Goal: Task Accomplishment & Management: Use online tool/utility

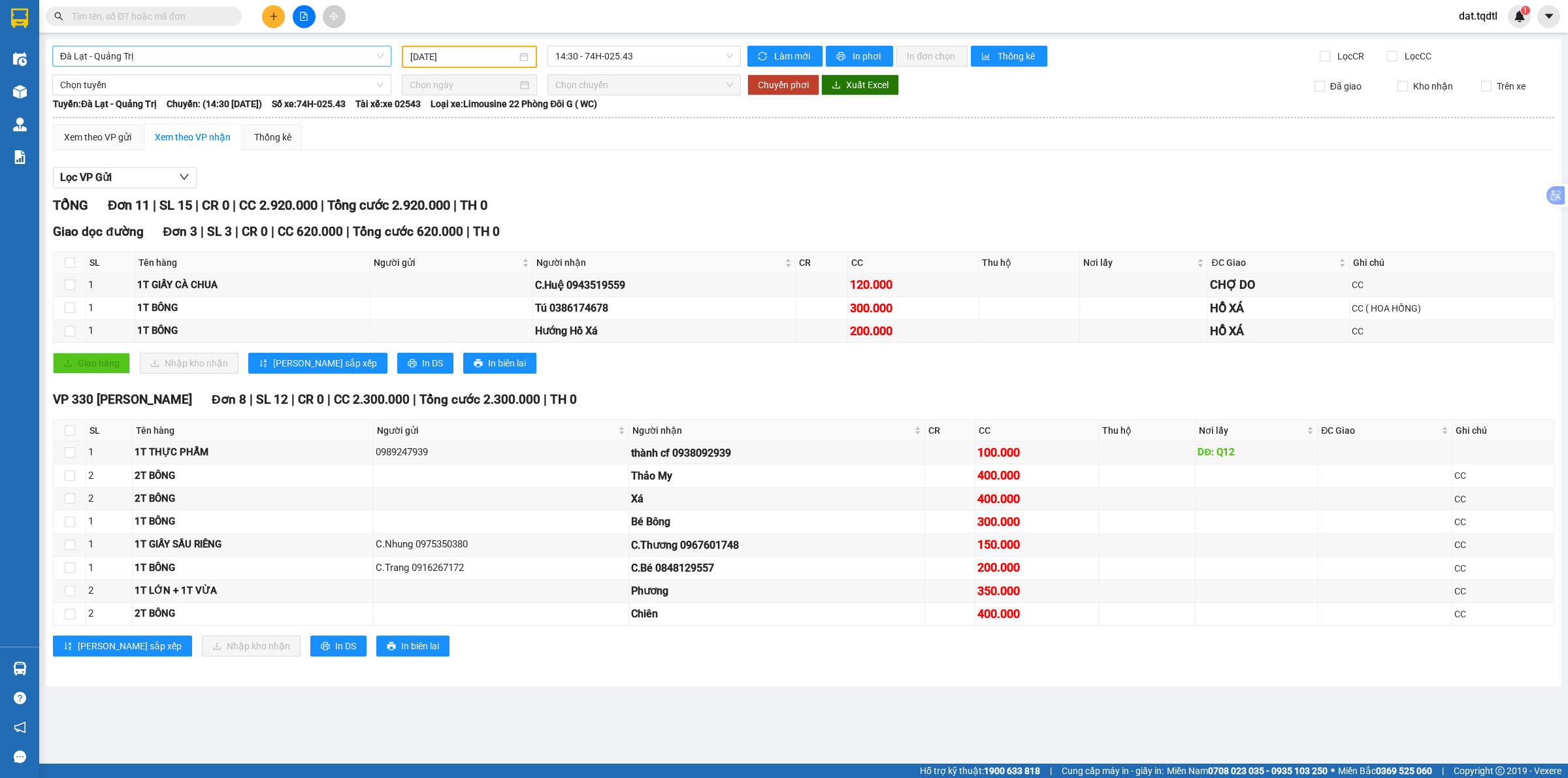
click at [295, 52] on span "Đà Lạt - Quảng Trị" at bounding box center [221, 55] width 323 height 20
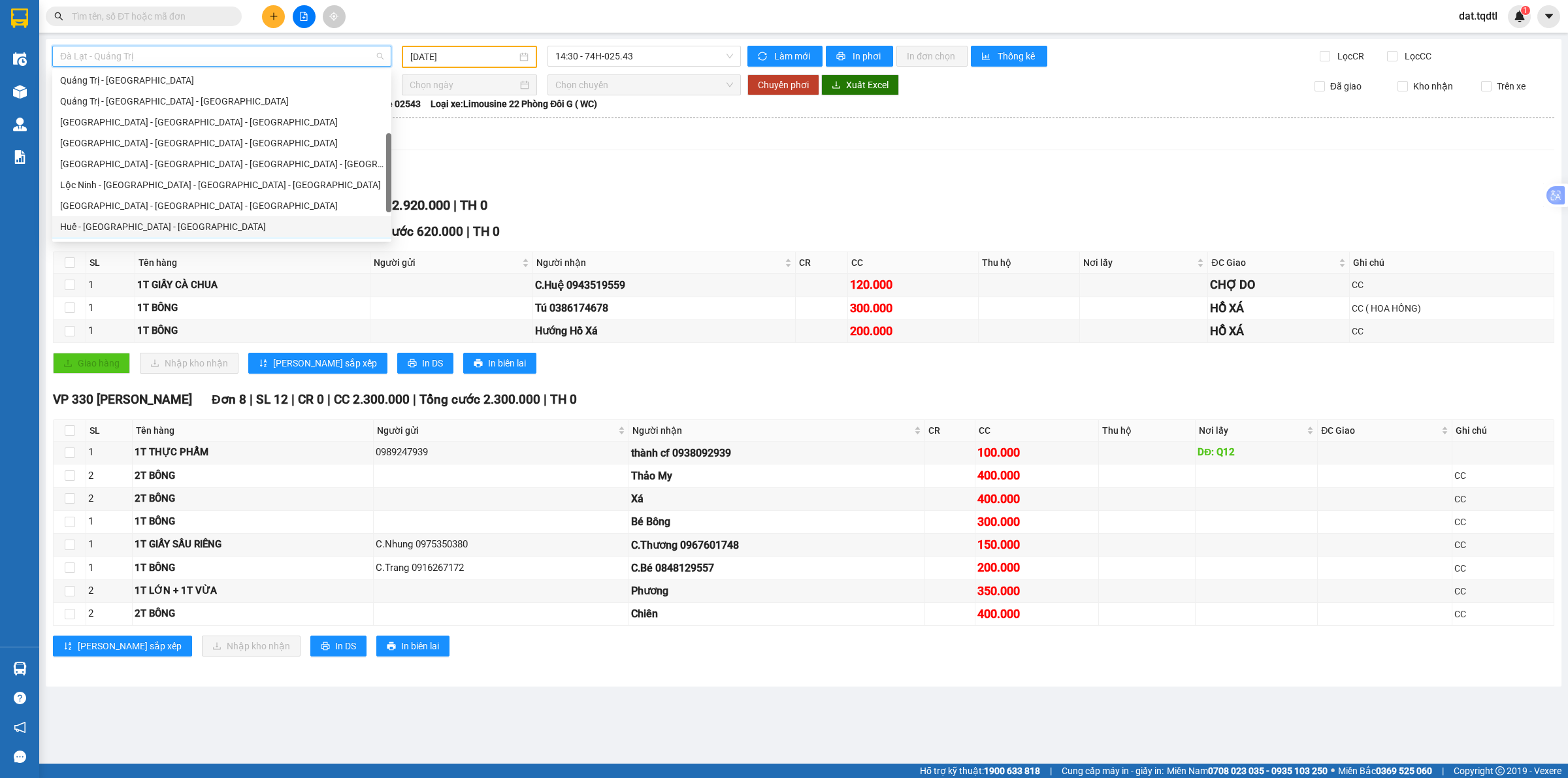
scroll to position [109, 0]
click at [245, 206] on div "[GEOGRAPHIC_DATA] - [GEOGRAPHIC_DATA] - [GEOGRAPHIC_DATA]" at bounding box center [221, 203] width 323 height 14
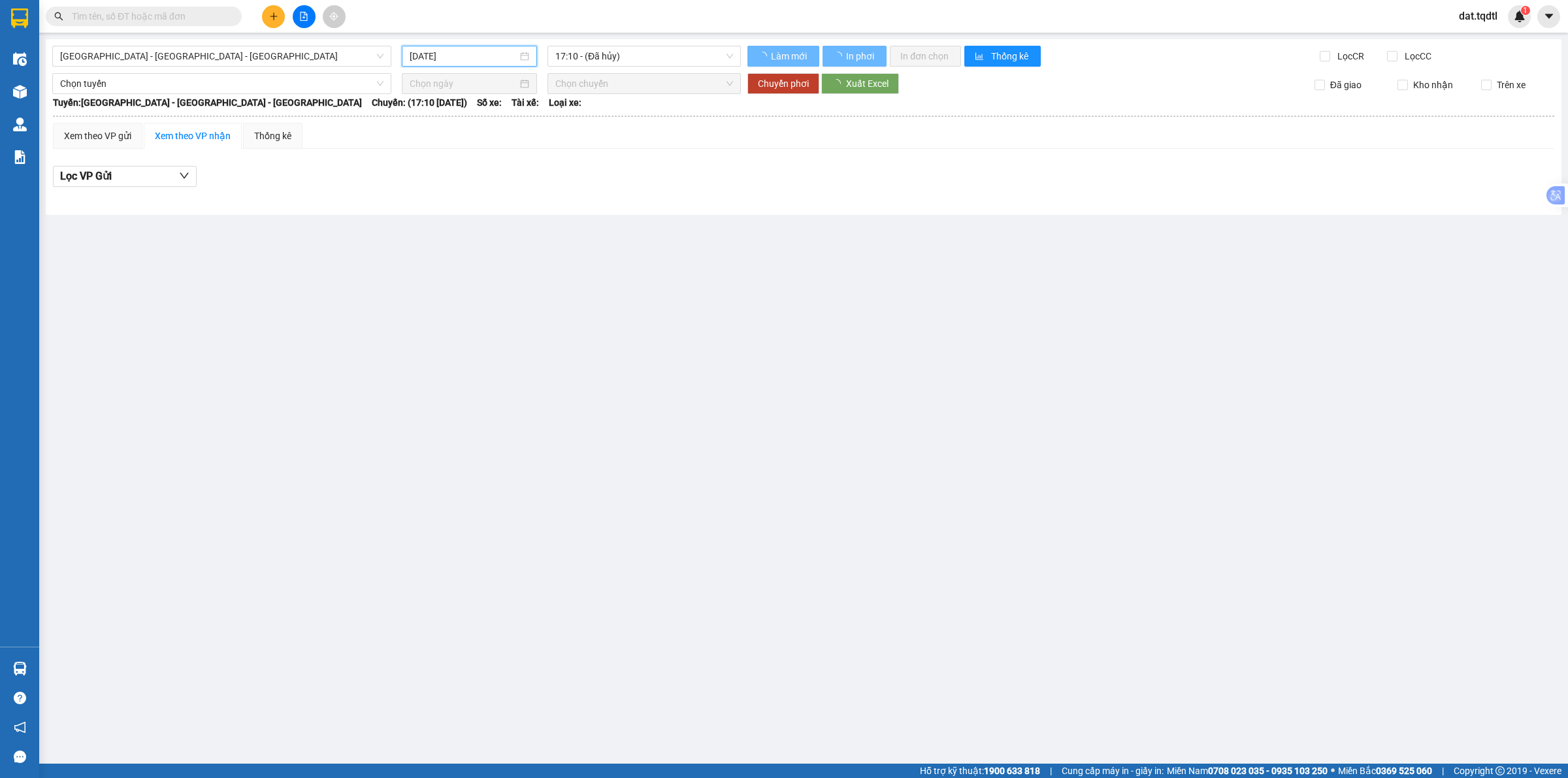
click at [454, 52] on input "[DATE]" at bounding box center [463, 55] width 108 height 14
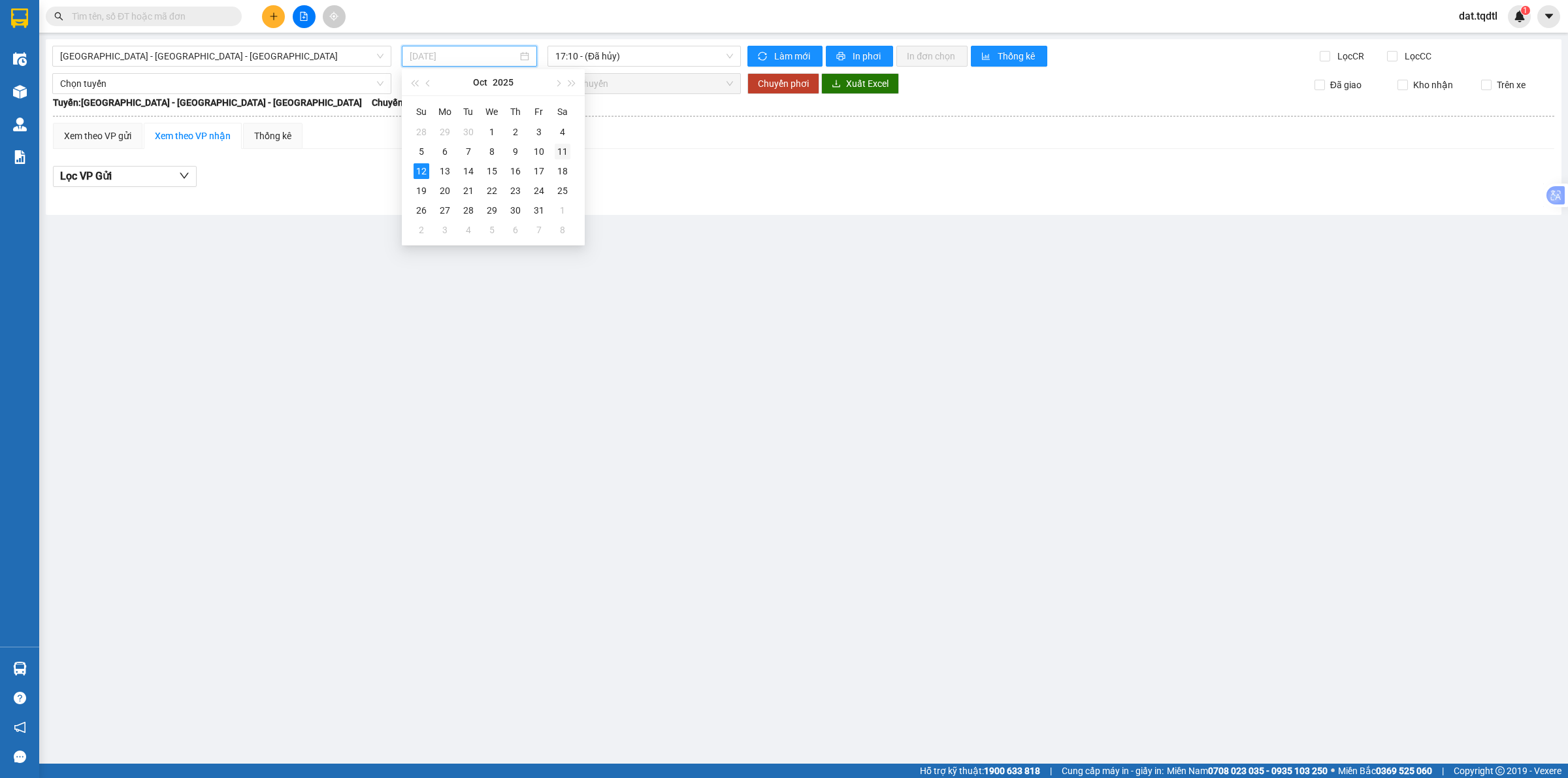
click at [571, 157] on td "11" at bounding box center [562, 151] width 23 height 20
type input "[DATE]"
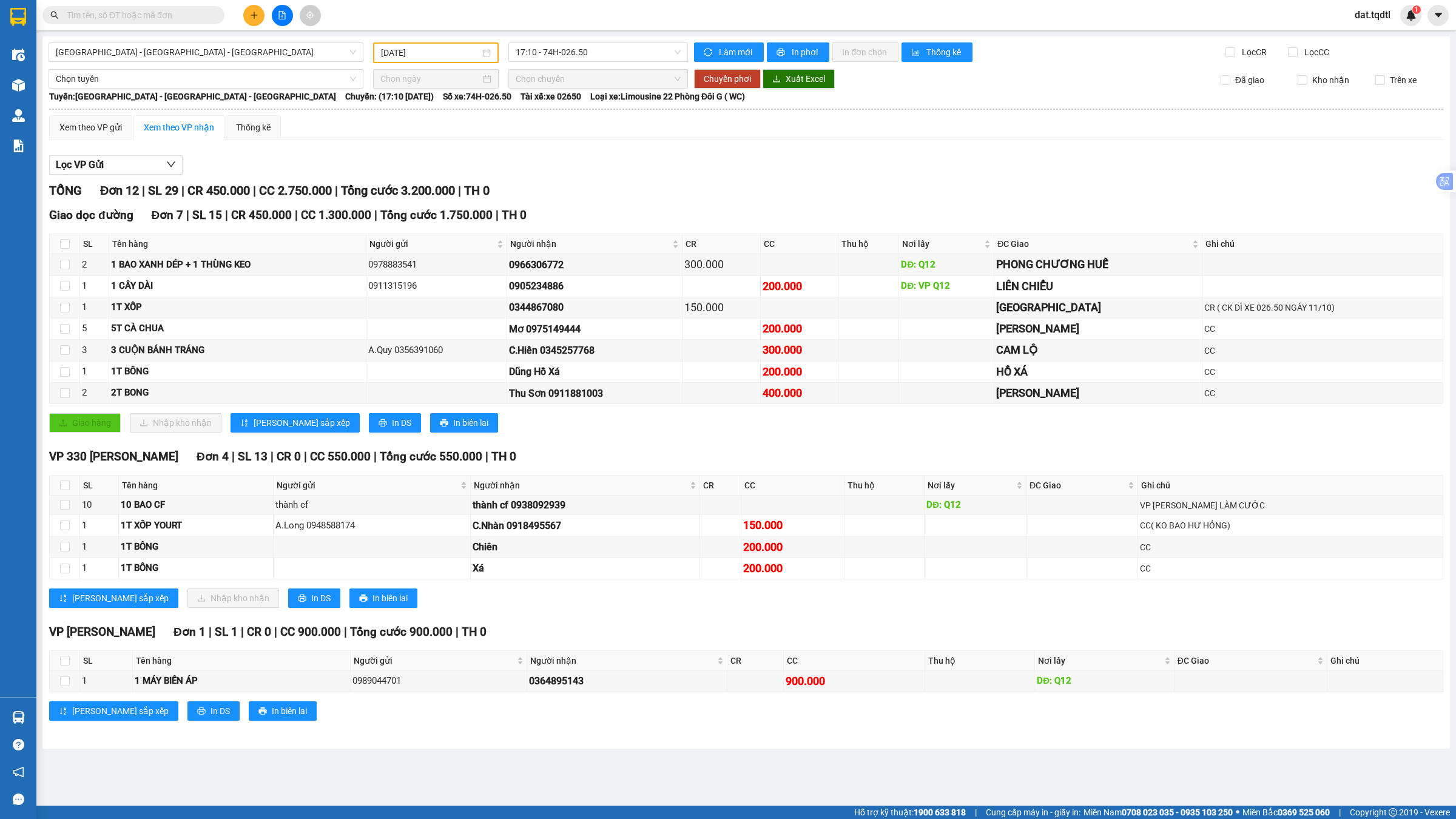
click at [690, 137] on div "Xem theo VP gửi Xem theo VP nhận Thống kê" at bounding box center [746, 127] width 1394 height 24
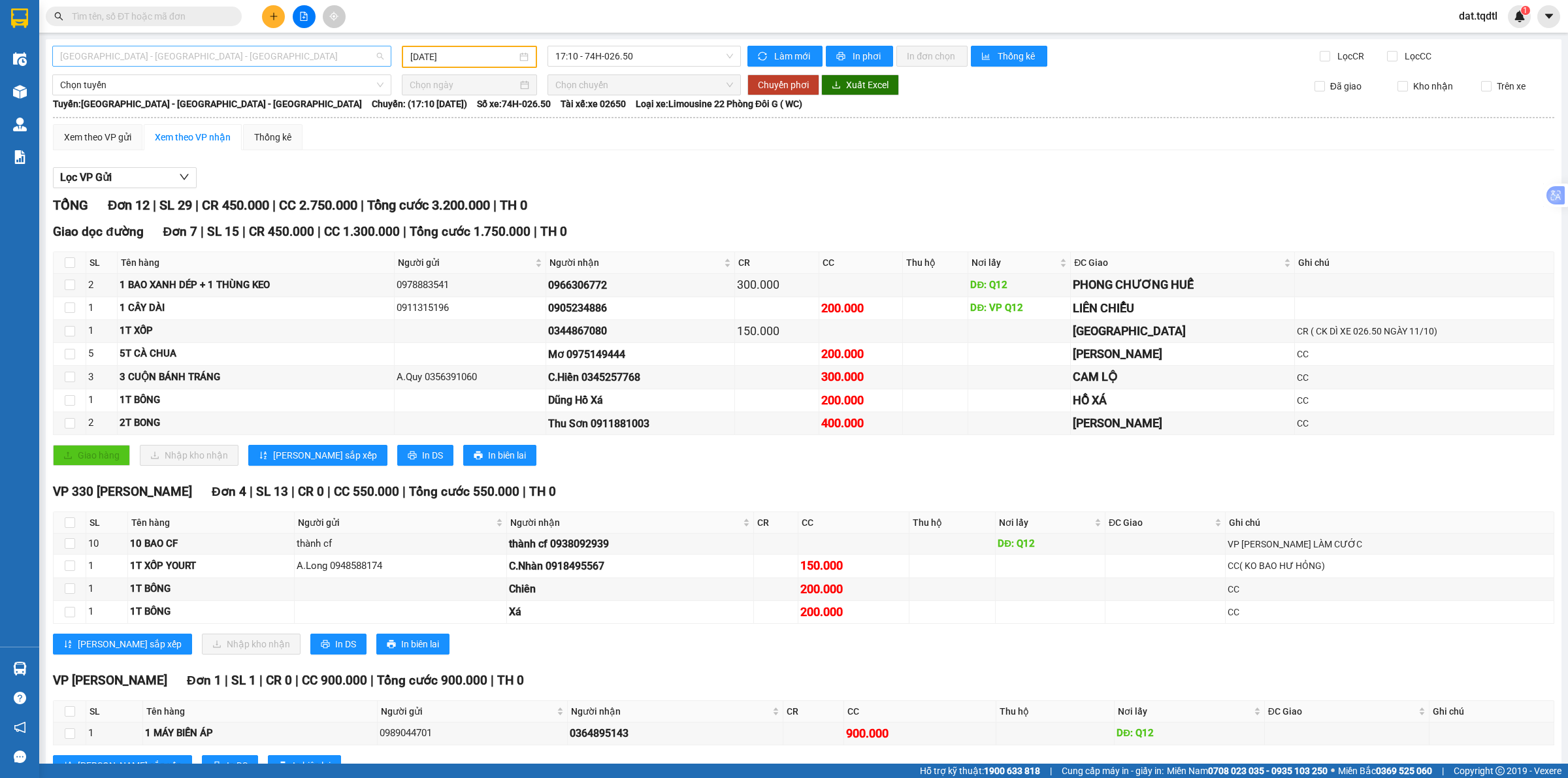
click at [210, 46] on span "[GEOGRAPHIC_DATA] - [GEOGRAPHIC_DATA] - [GEOGRAPHIC_DATA]" at bounding box center [221, 55] width 323 height 20
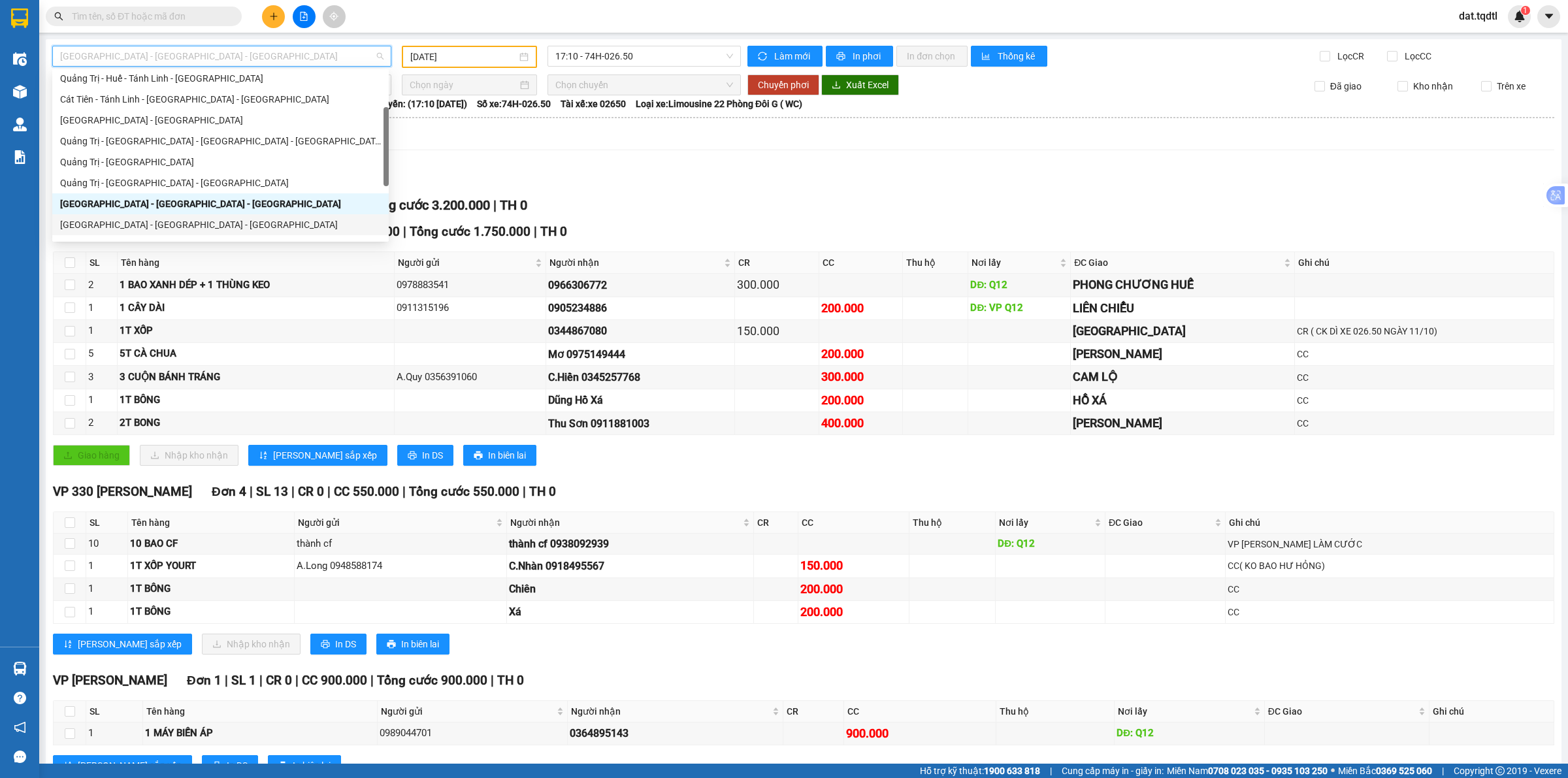
click at [169, 225] on div "[GEOGRAPHIC_DATA] - [GEOGRAPHIC_DATA] - [GEOGRAPHIC_DATA]" at bounding box center [220, 224] width 321 height 14
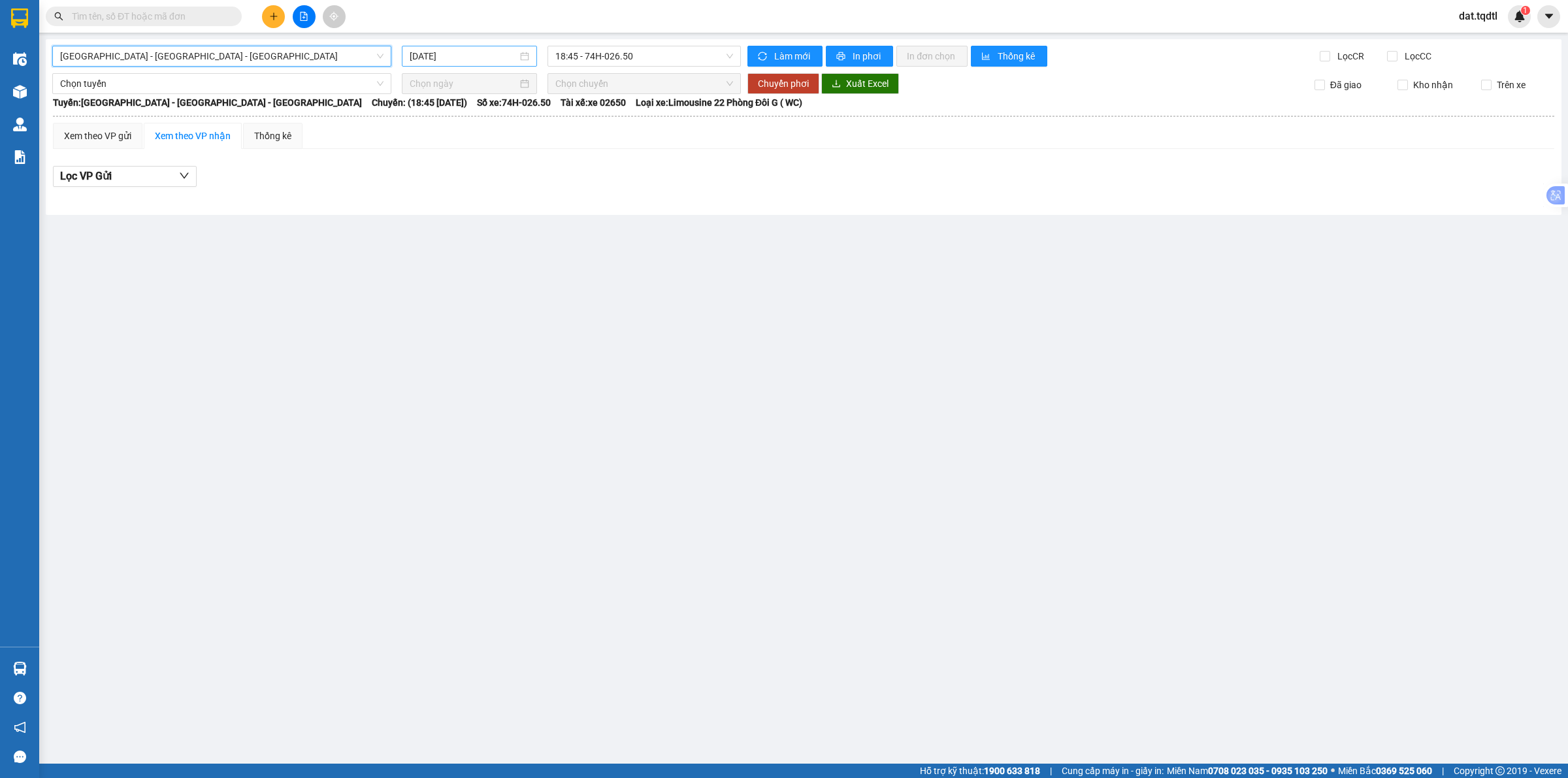
click at [495, 59] on input "[DATE]" at bounding box center [463, 55] width 108 height 14
click at [543, 151] on div "10" at bounding box center [539, 151] width 16 height 16
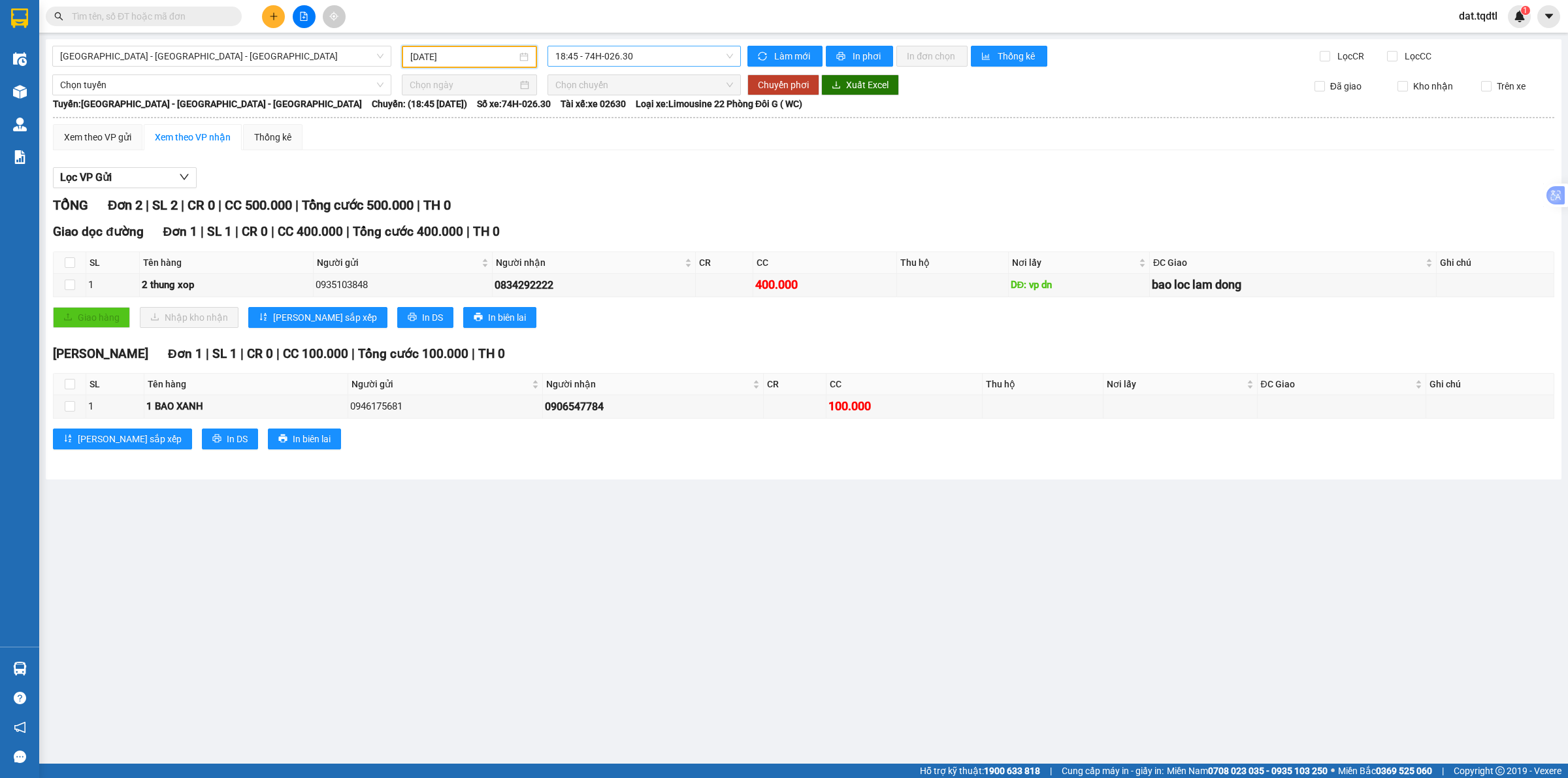
click at [629, 64] on span "18:45 - 74H-026.30" at bounding box center [644, 55] width 178 height 20
click at [631, 57] on span "18:45 - 74H-026.30" at bounding box center [644, 55] width 178 height 20
click at [482, 57] on input "[DATE]" at bounding box center [464, 56] width 107 height 14
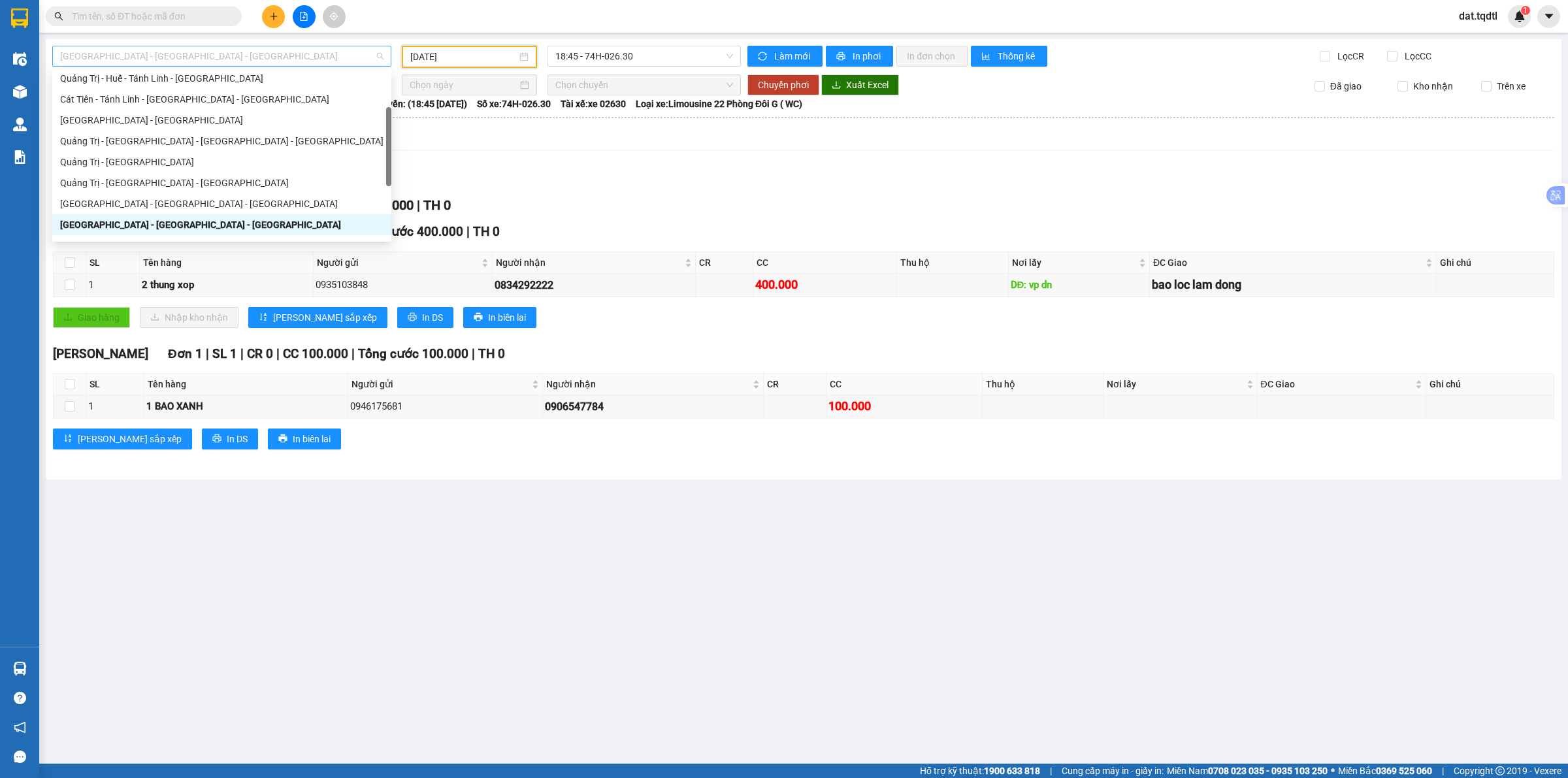
click at [319, 62] on span "[GEOGRAPHIC_DATA] - [GEOGRAPHIC_DATA] - [GEOGRAPHIC_DATA]" at bounding box center [221, 55] width 323 height 20
click at [435, 57] on input "[DATE]" at bounding box center [464, 56] width 107 height 14
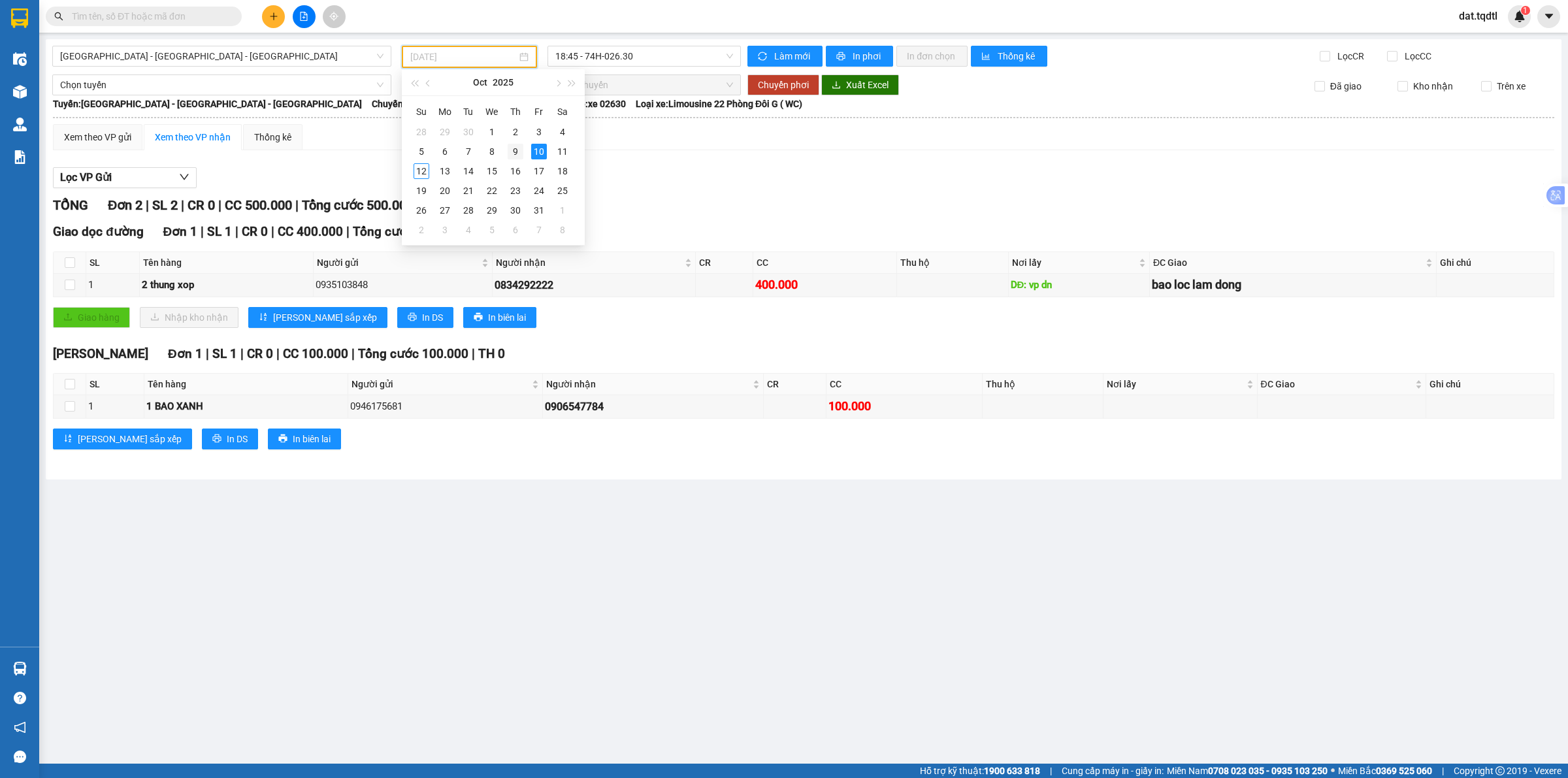
click at [510, 150] on div "9" at bounding box center [515, 151] width 16 height 16
type input "[DATE]"
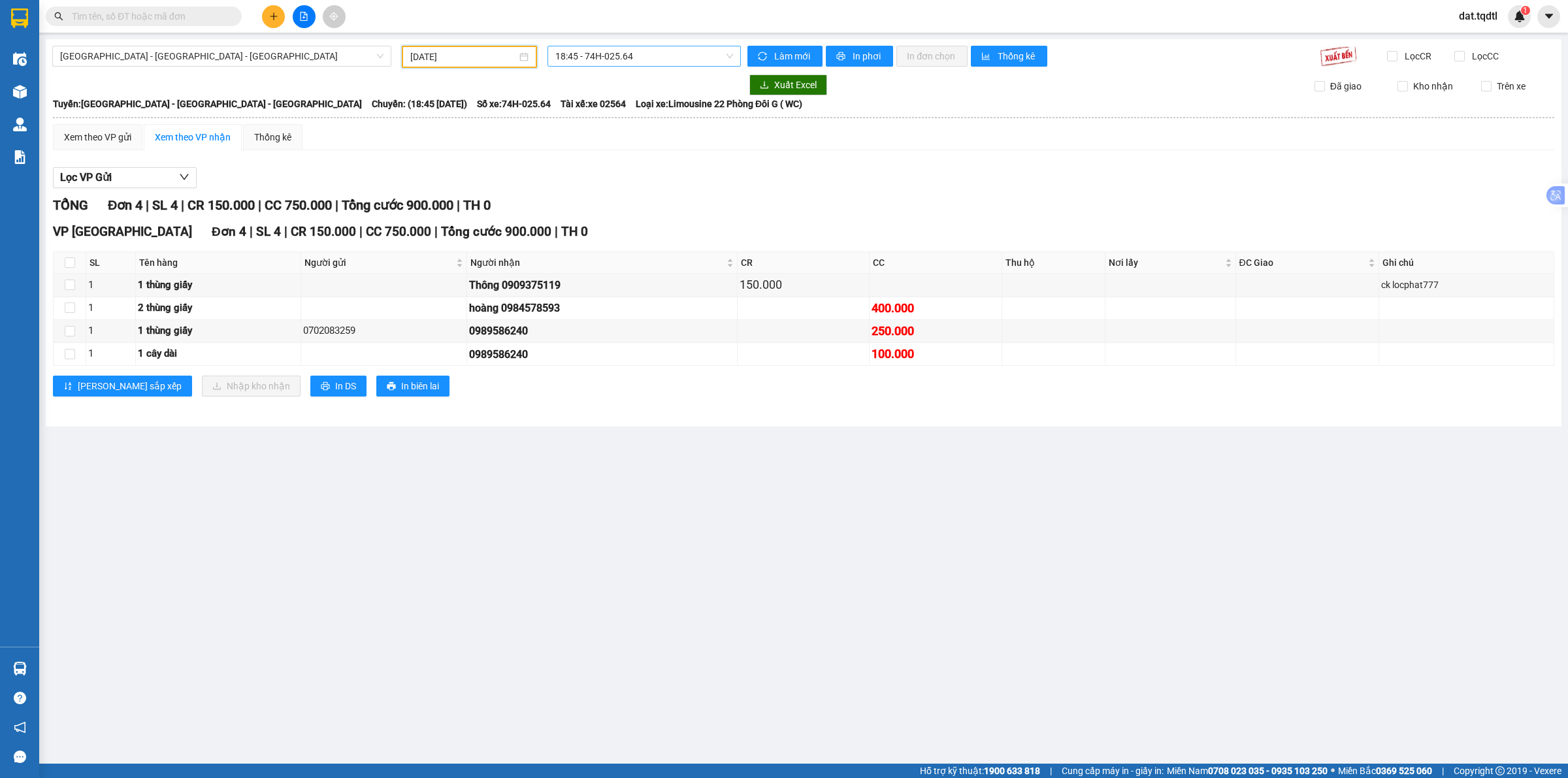
click at [654, 64] on span "18:45 - 74H-025.64" at bounding box center [644, 55] width 178 height 20
click at [679, 80] on div at bounding box center [396, 84] width 689 height 21
click at [259, 55] on span "[GEOGRAPHIC_DATA] - [GEOGRAPHIC_DATA] - [GEOGRAPHIC_DATA]" at bounding box center [221, 55] width 323 height 20
click at [259, 57] on span "[GEOGRAPHIC_DATA] - [GEOGRAPHIC_DATA] - [GEOGRAPHIC_DATA]" at bounding box center [221, 55] width 323 height 20
click at [336, 53] on span "[GEOGRAPHIC_DATA] - [GEOGRAPHIC_DATA] - [GEOGRAPHIC_DATA]" at bounding box center [221, 55] width 323 height 20
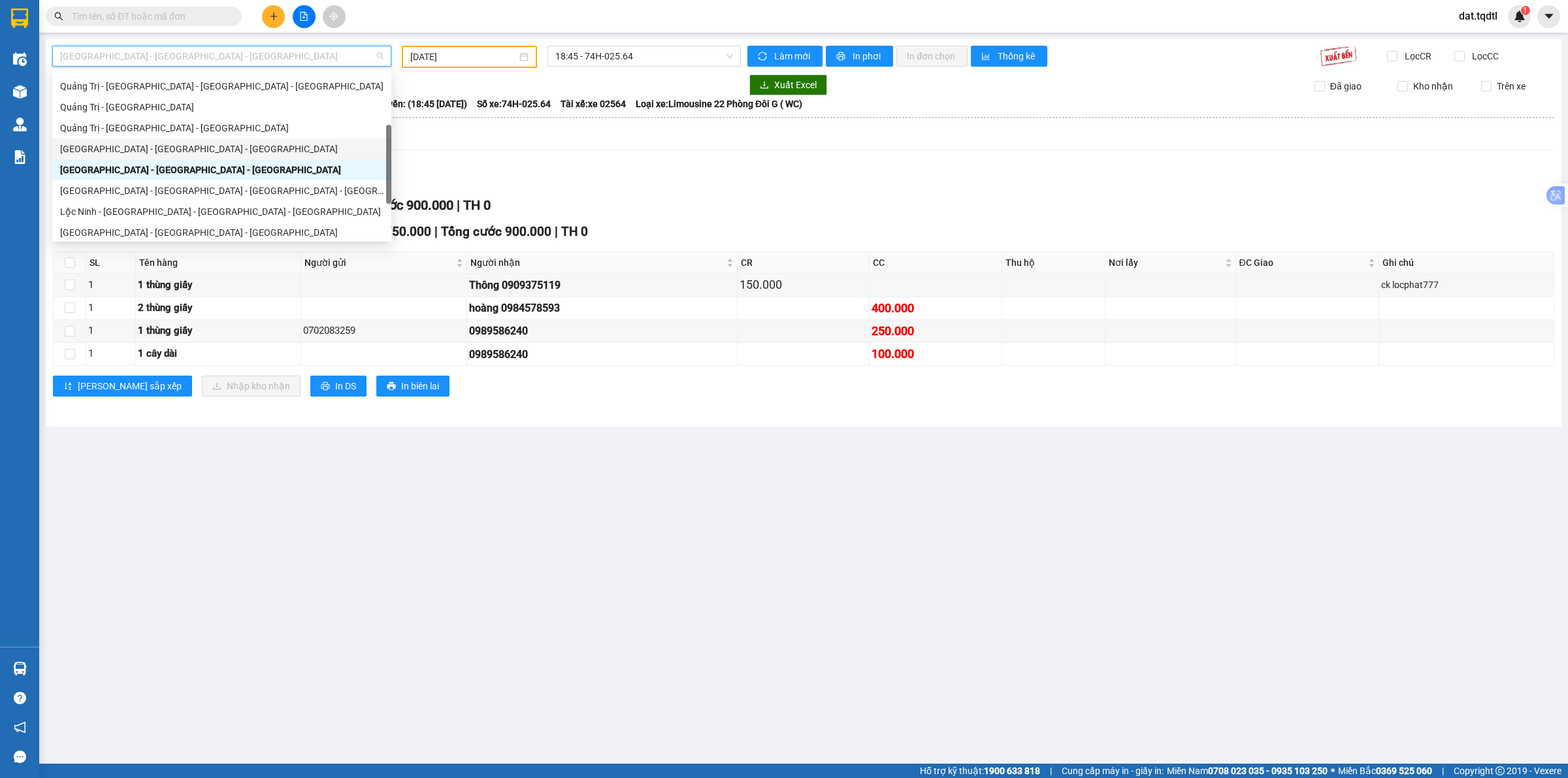
scroll to position [245, 0]
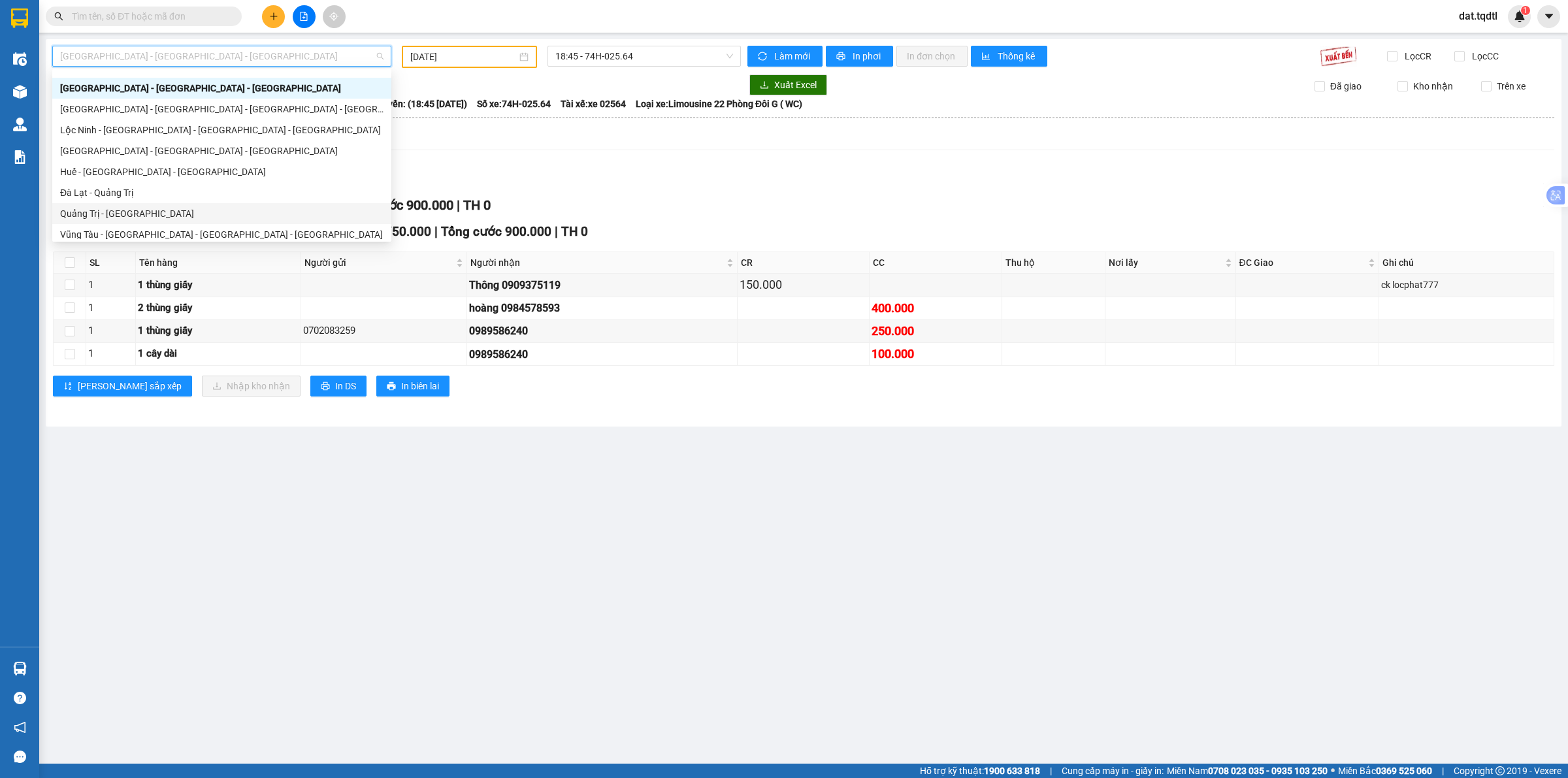
click at [158, 210] on div "Quảng Trị - [GEOGRAPHIC_DATA]" at bounding box center [221, 213] width 323 height 14
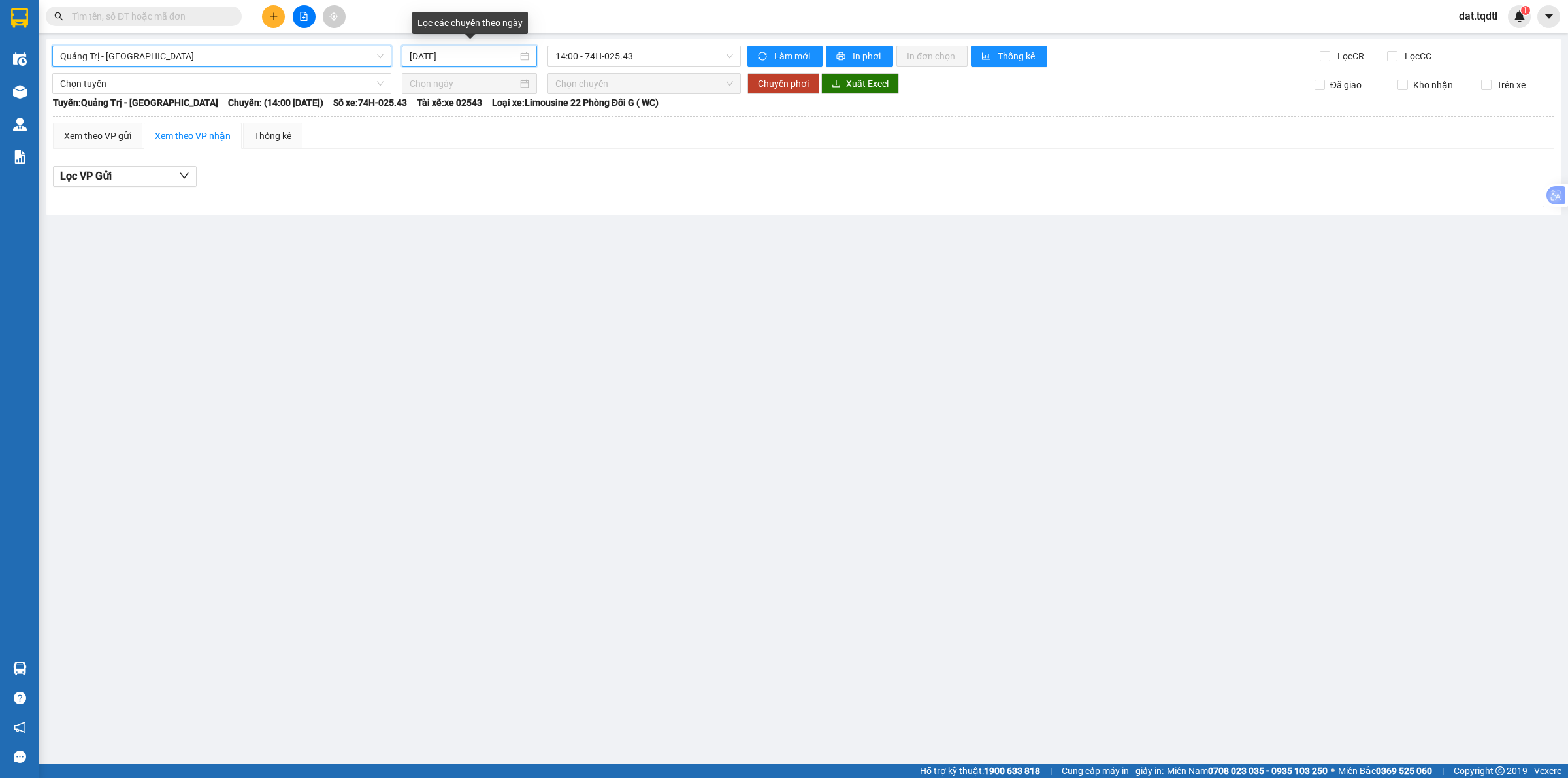
click at [487, 63] on input "[DATE]" at bounding box center [463, 55] width 108 height 14
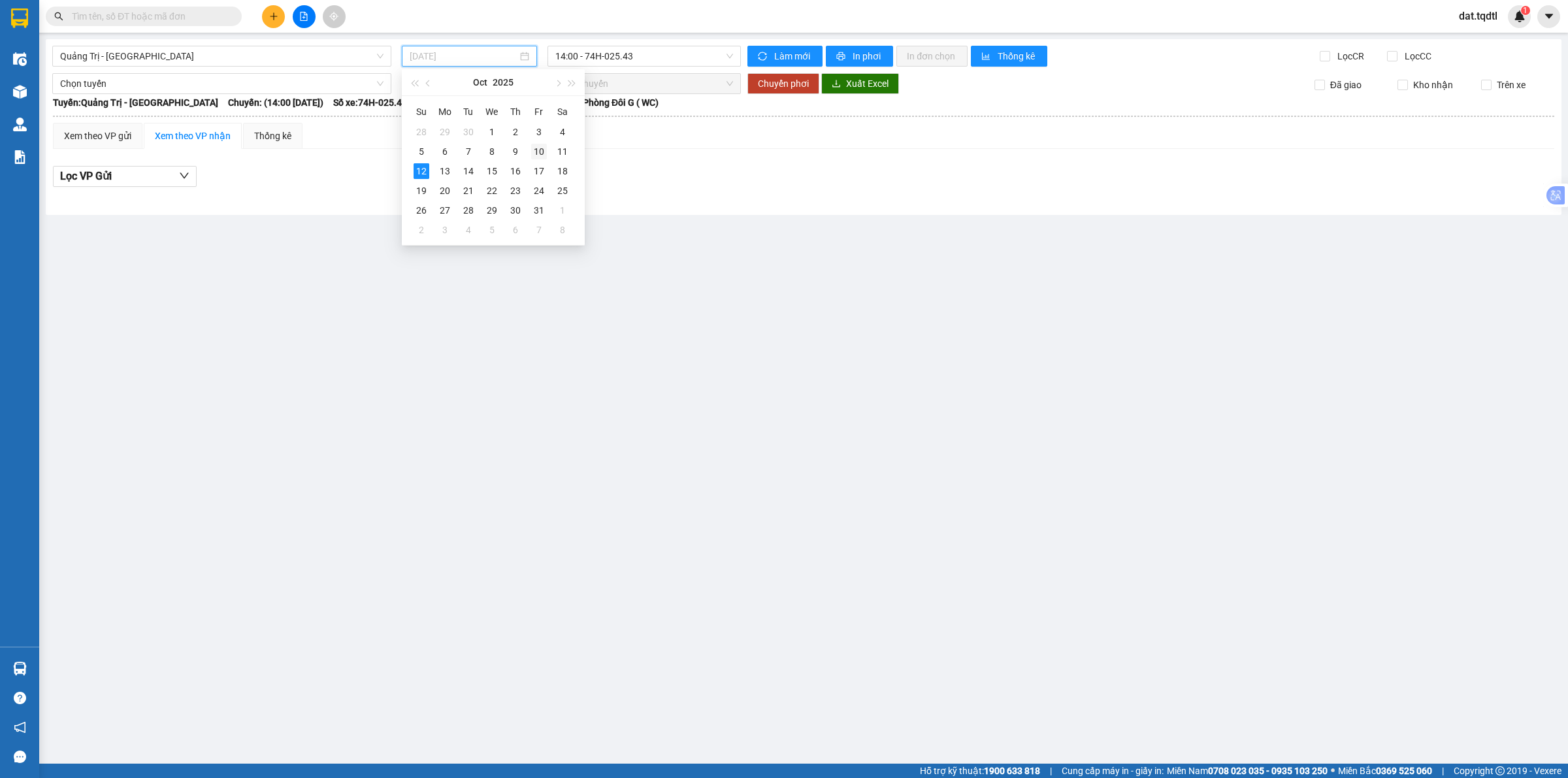
click at [541, 148] on div "10" at bounding box center [539, 151] width 16 height 16
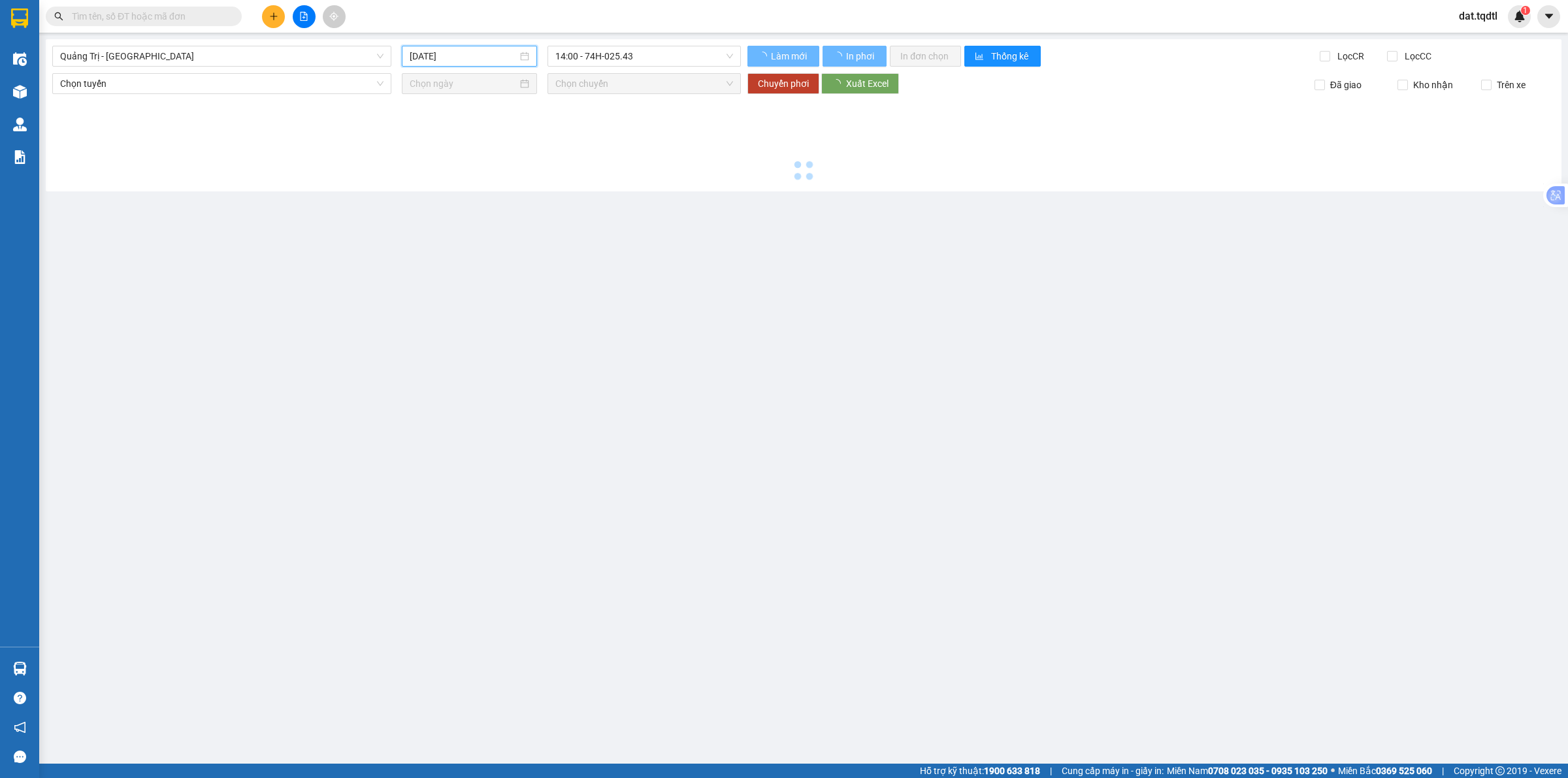
type input "[DATE]"
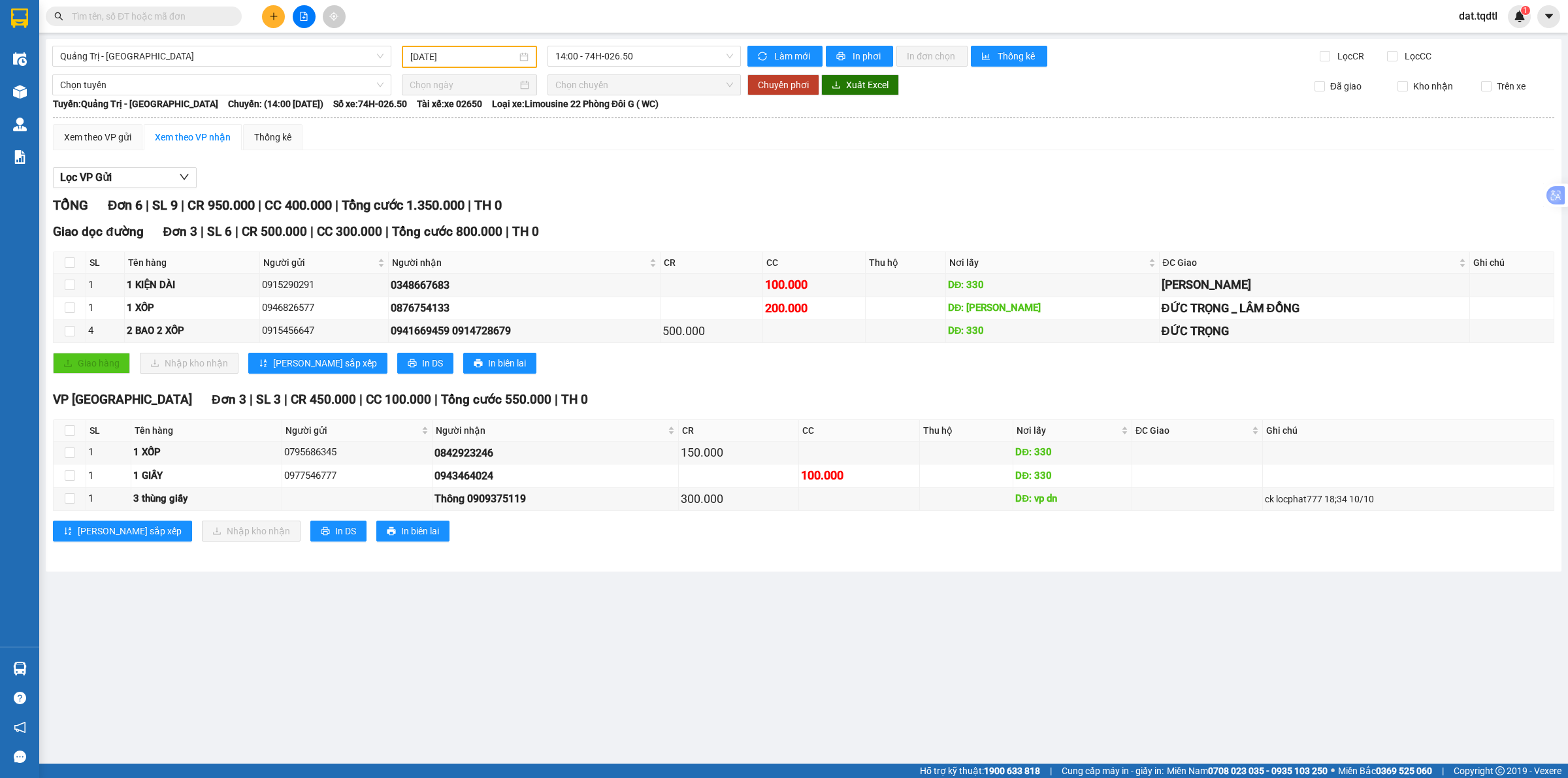
click at [657, 162] on div "Lọc VP Gửi TỔNG Đơn 6 | SL 9 | CR 950.000 | CC 400.000 | Tổng cước 1.350.000 |…" at bounding box center [803, 359] width 1501 height 397
